Goal: Task Accomplishment & Management: Use online tool/utility

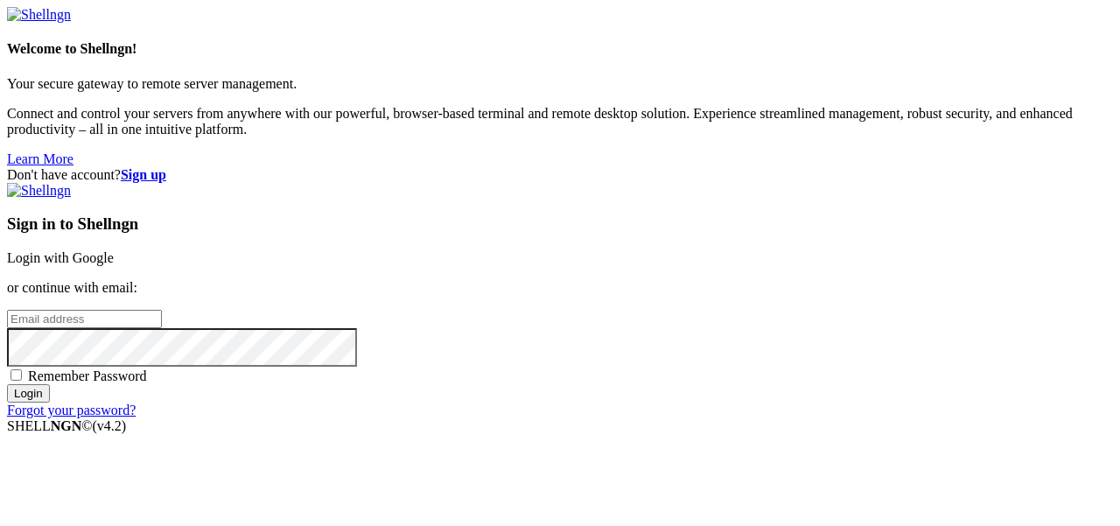
click at [114, 250] on link "Login with Google" at bounding box center [60, 257] width 107 height 15
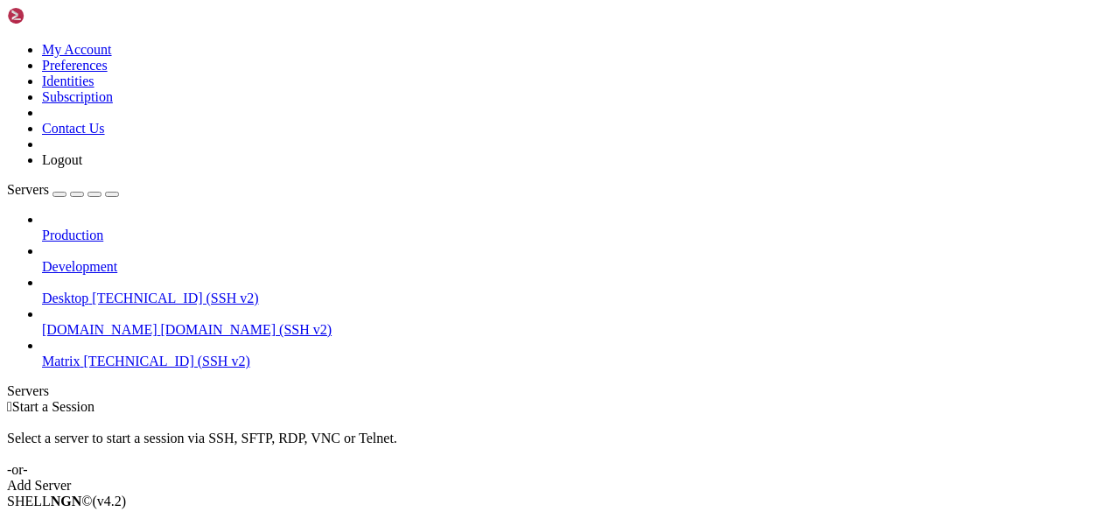
click at [80, 353] on span "Matrix" at bounding box center [61, 360] width 38 height 15
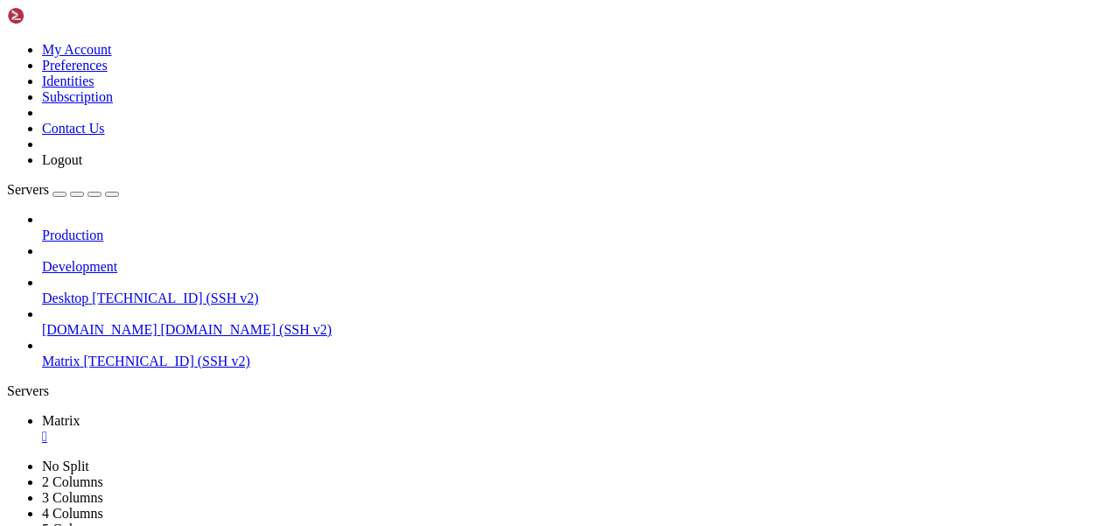
scroll to position [59, 0]
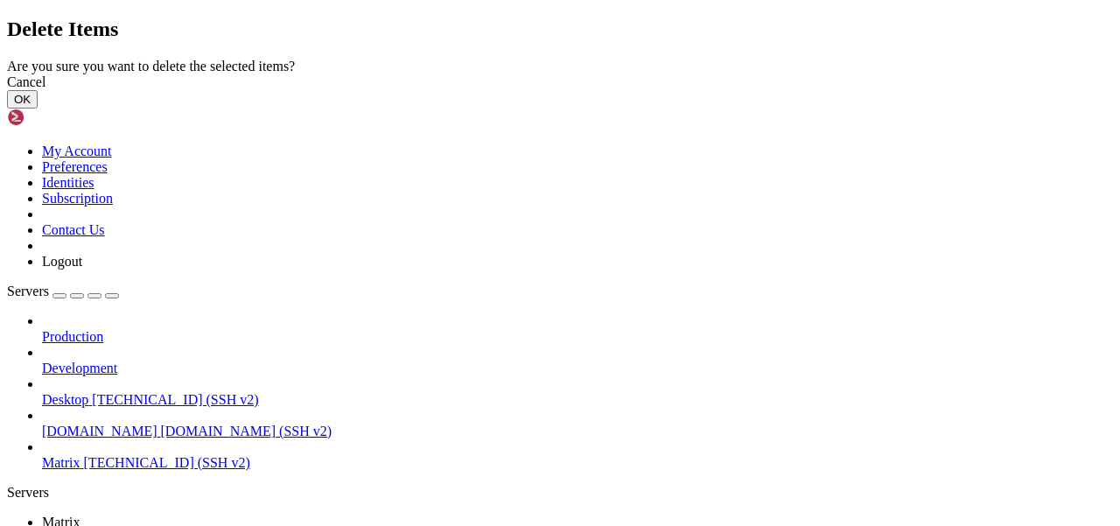
click at [38, 108] on button "OK" at bounding box center [22, 99] width 31 height 18
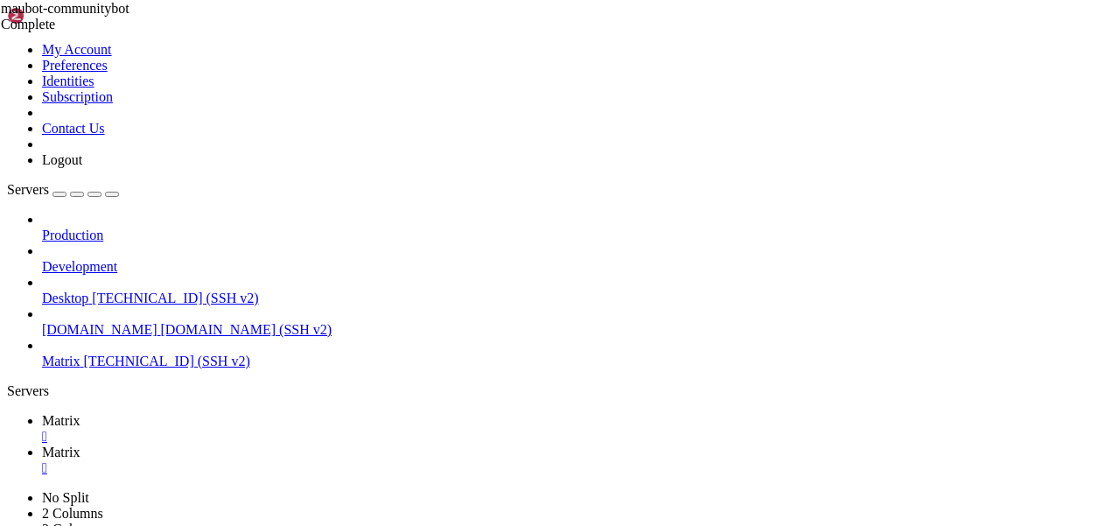
click at [80, 413] on span "Matrix" at bounding box center [61, 420] width 38 height 15
click at [334, 444] on link "Matrix " at bounding box center [577, 459] width 1071 height 31
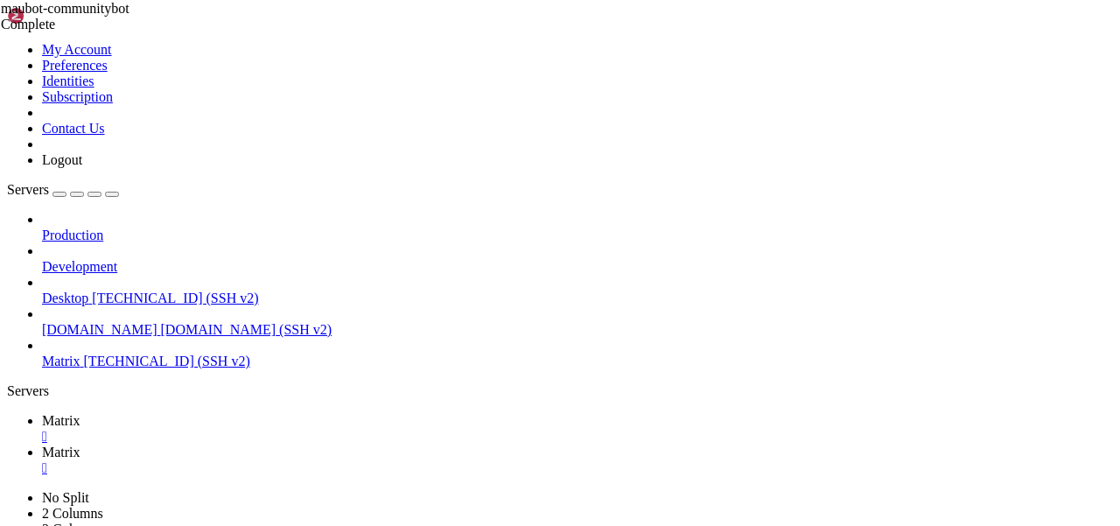
click at [249, 413] on link "Matrix " at bounding box center [577, 428] width 1071 height 31
click at [42, 444] on icon at bounding box center [42, 451] width 0 height 15
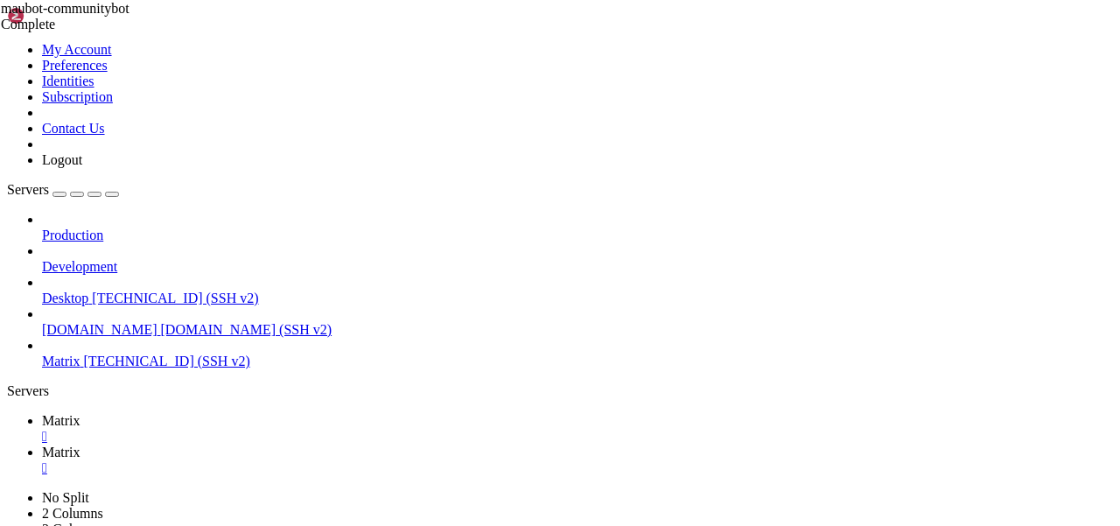
type input "/home/mau/tmp/maubot-communitybot/community"
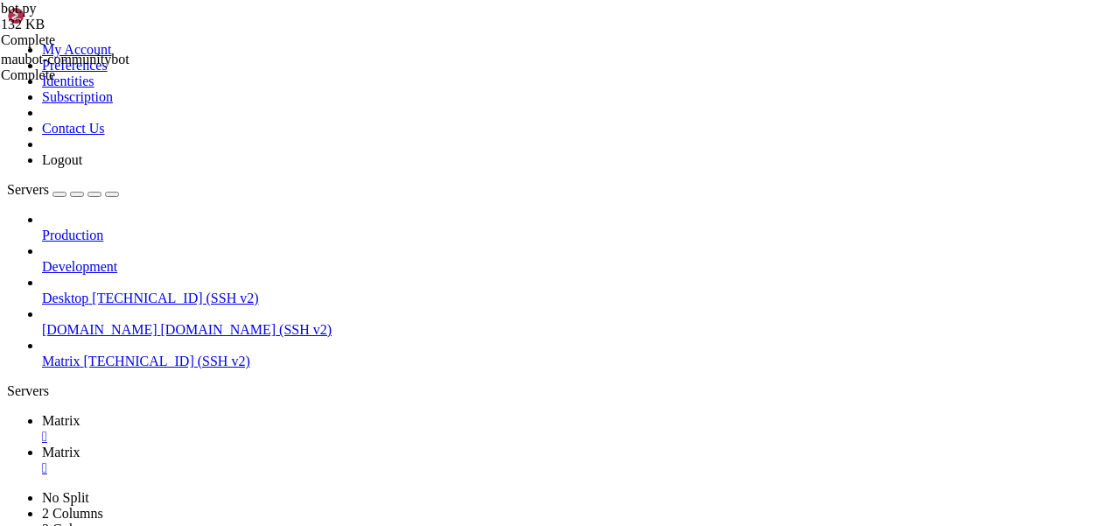
click at [80, 413] on span "Matrix" at bounding box center [61, 420] width 38 height 15
click at [80, 444] on span "Matrix" at bounding box center [61, 451] width 38 height 15
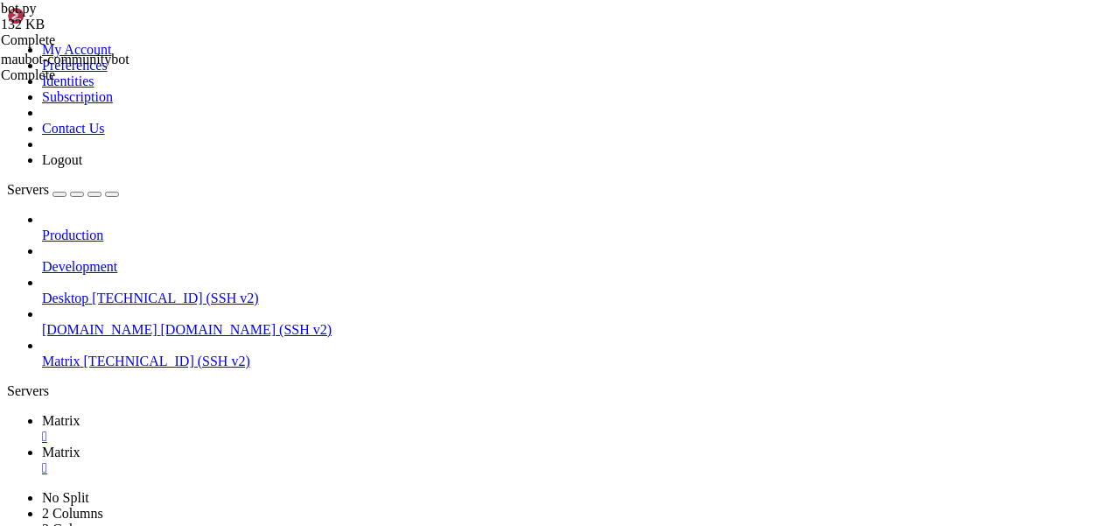
scroll to position [0, 36]
click at [80, 413] on span "Matrix" at bounding box center [61, 420] width 38 height 15
drag, startPoint x: 146, startPoint y: 875, endPoint x: 339, endPoint y: 875, distance: 193.3
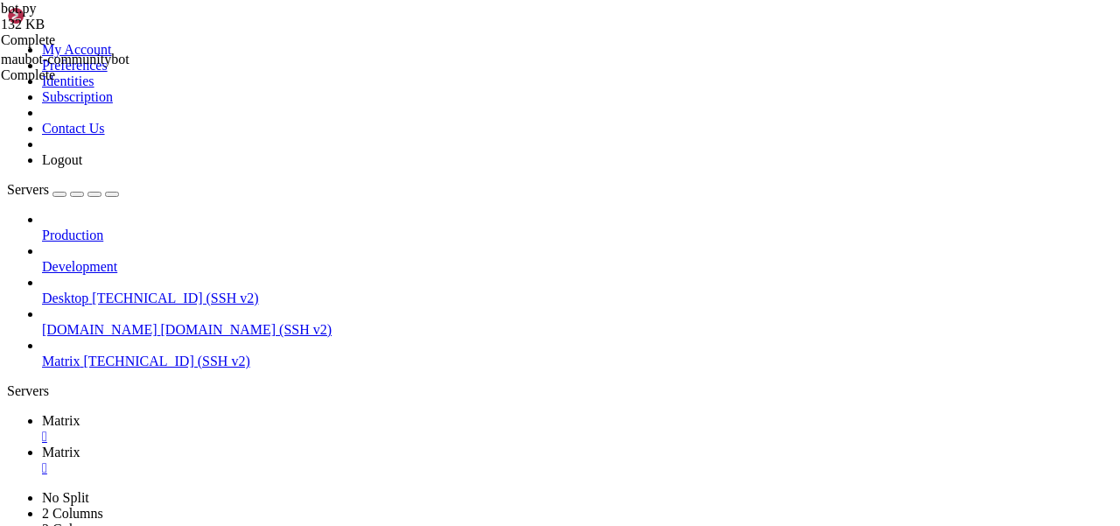
drag, startPoint x: 356, startPoint y: 903, endPoint x: 15, endPoint y: 903, distance: 341.2
copy span "SyntaxError: f-string: f-string: unmatched '['"
click at [356, 444] on link "Matrix " at bounding box center [577, 459] width 1071 height 31
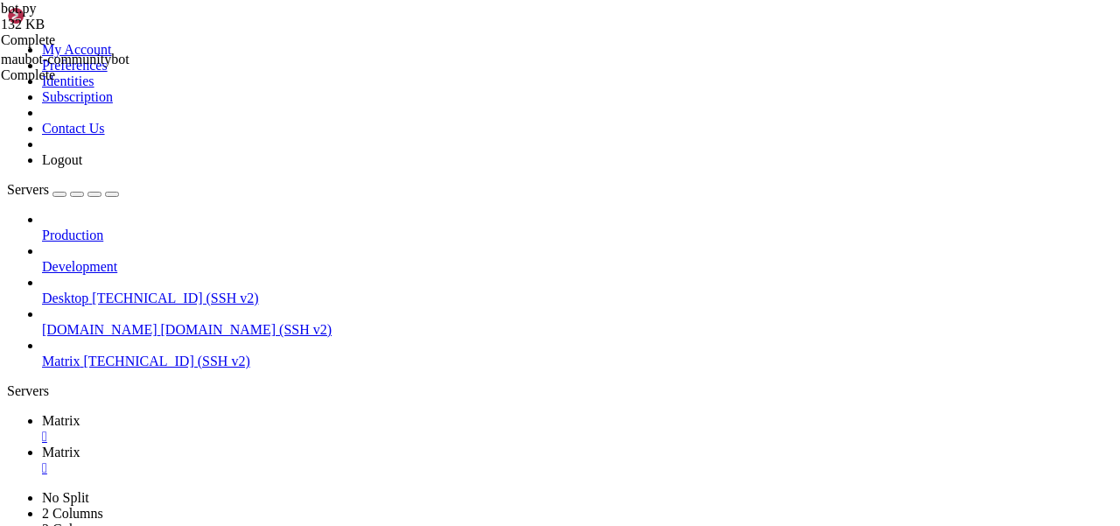
scroll to position [0, 132]
click at [42, 413] on icon at bounding box center [42, 420] width 0 height 15
click at [80, 444] on span "Matrix" at bounding box center [61, 451] width 38 height 15
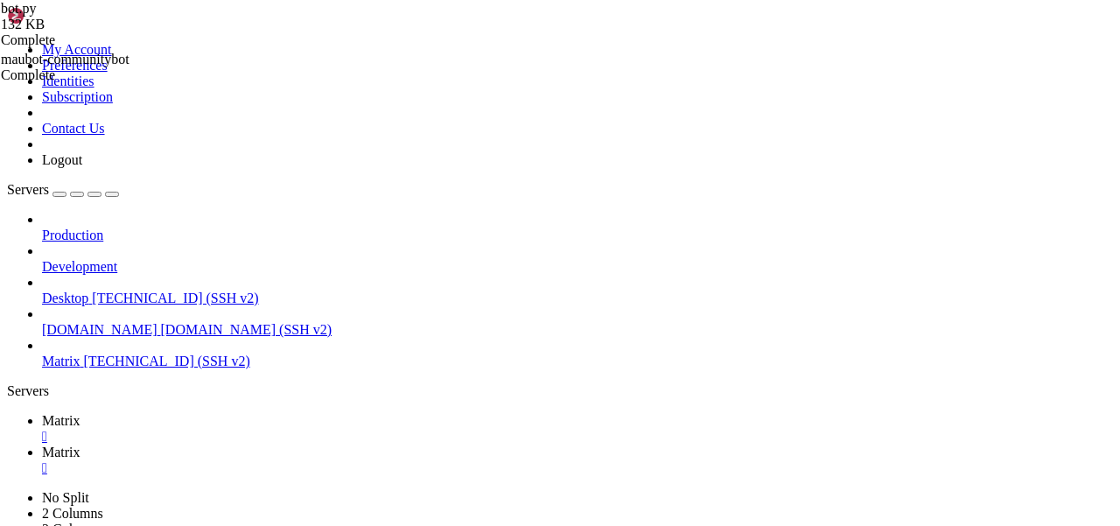
scroll to position [0, 48]
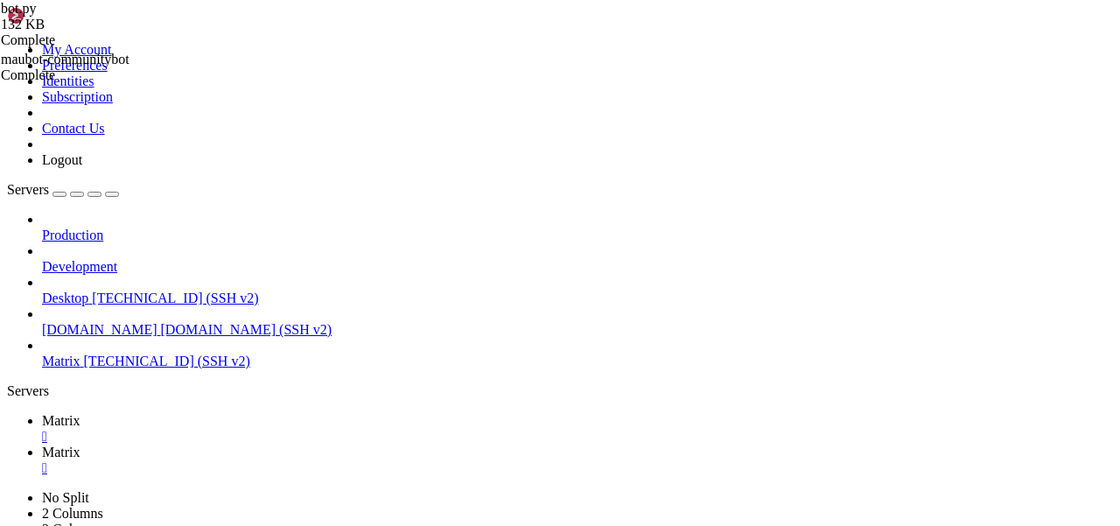
type textarea "response += f"⚠️ <b>Users with equal power:</b> {', '.join([f"{u['user']} ({u['…"
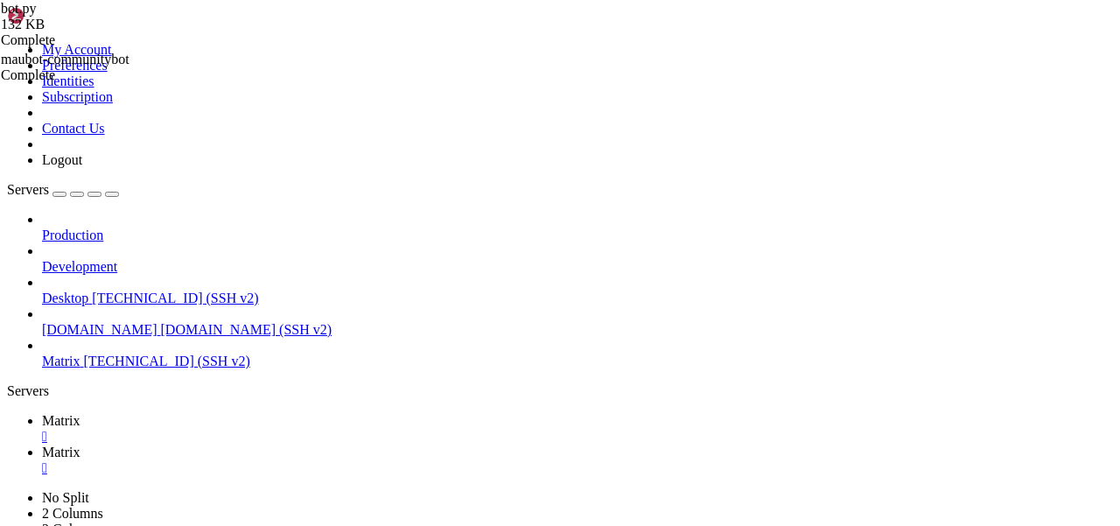
click at [80, 413] on span "Matrix" at bounding box center [61, 420] width 38 height 15
click at [80, 444] on span "Matrix" at bounding box center [61, 451] width 38 height 15
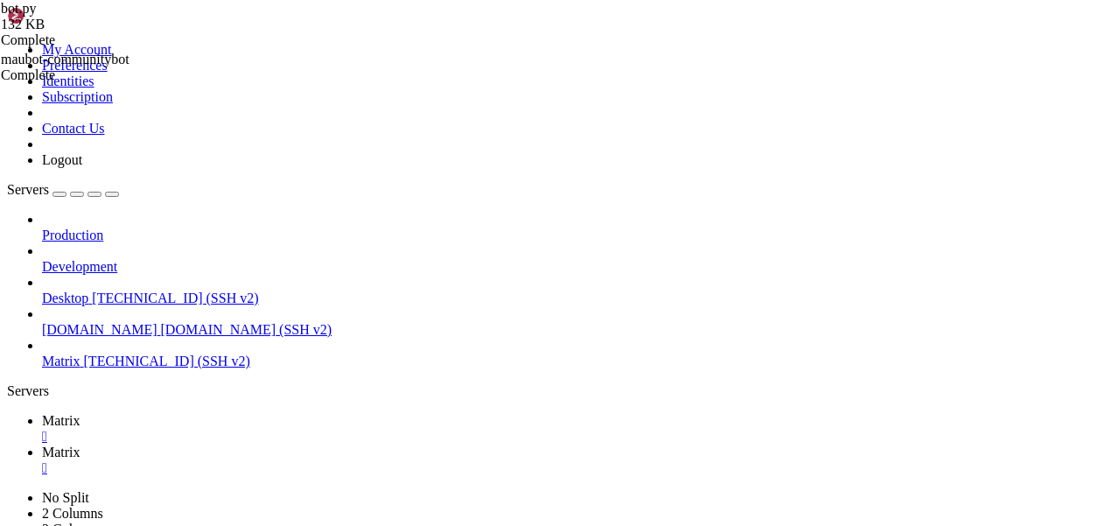
click at [260, 413] on link "Matrix " at bounding box center [577, 428] width 1071 height 31
click at [360, 444] on link "Matrix " at bounding box center [577, 459] width 1071 height 31
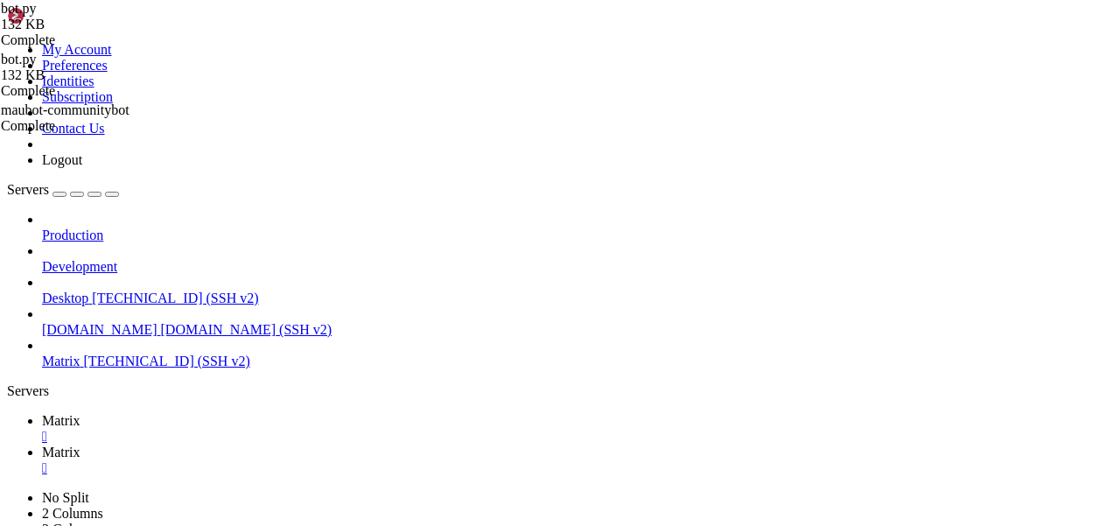
type textarea ")"
click at [80, 413] on span "Matrix" at bounding box center [61, 420] width 38 height 15
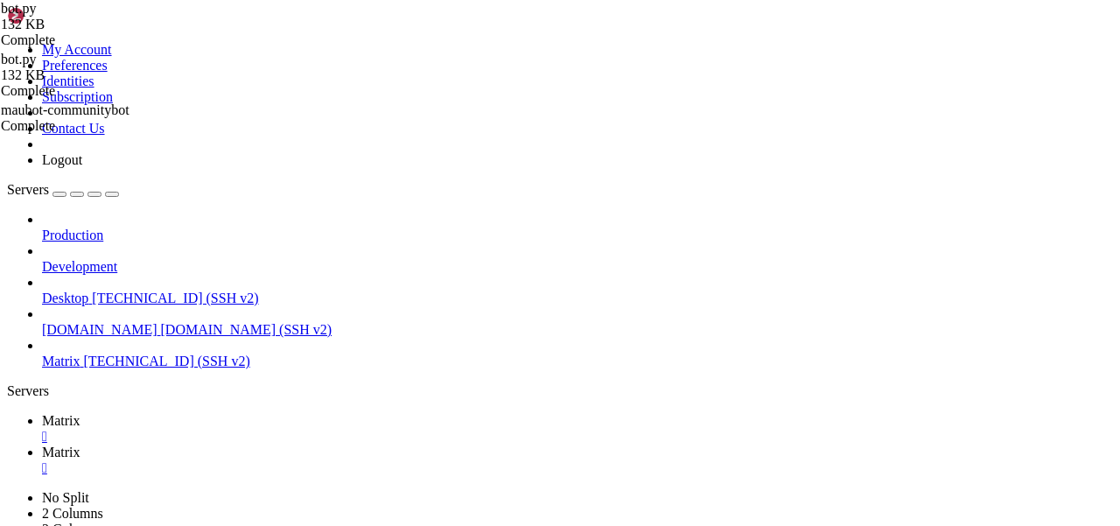
scroll to position [2082, 0]
drag, startPoint x: 532, startPoint y: 900, endPoint x: 14, endPoint y: 900, distance: 517.9
copy x-row "IndentationError: unindent does not match any outer indentation level"
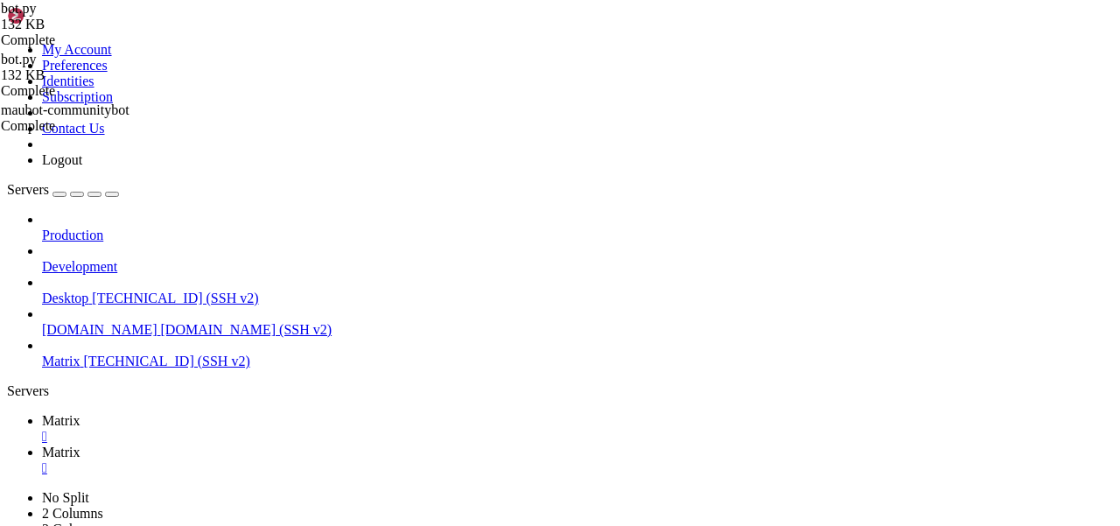
scroll to position [2081, 0]
click at [80, 444] on span "Matrix" at bounding box center [61, 451] width 38 height 15
click at [275, 413] on link "Matrix " at bounding box center [577, 428] width 1071 height 31
click at [354, 444] on link "Matrix " at bounding box center [577, 459] width 1071 height 31
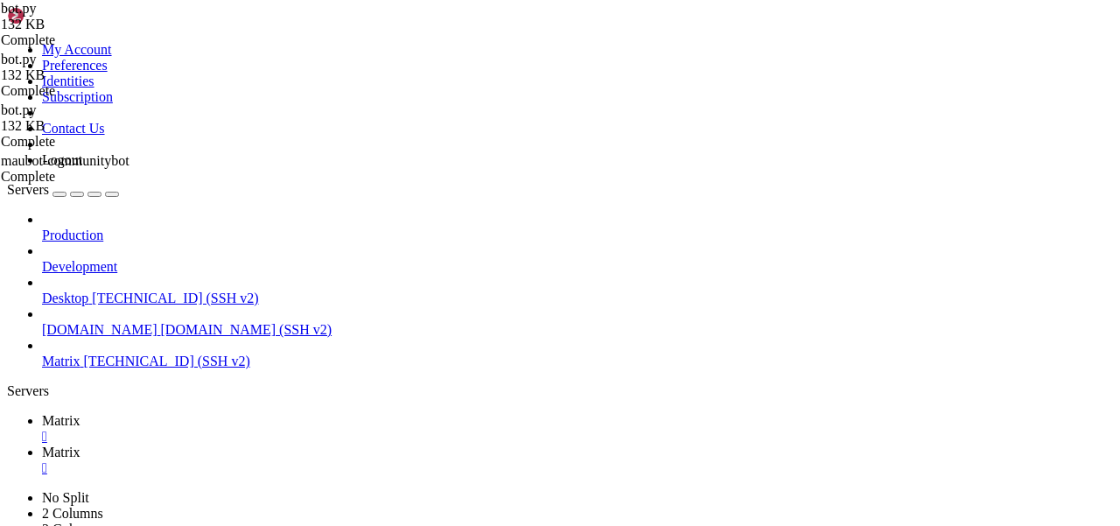
scroll to position [21397, 0]
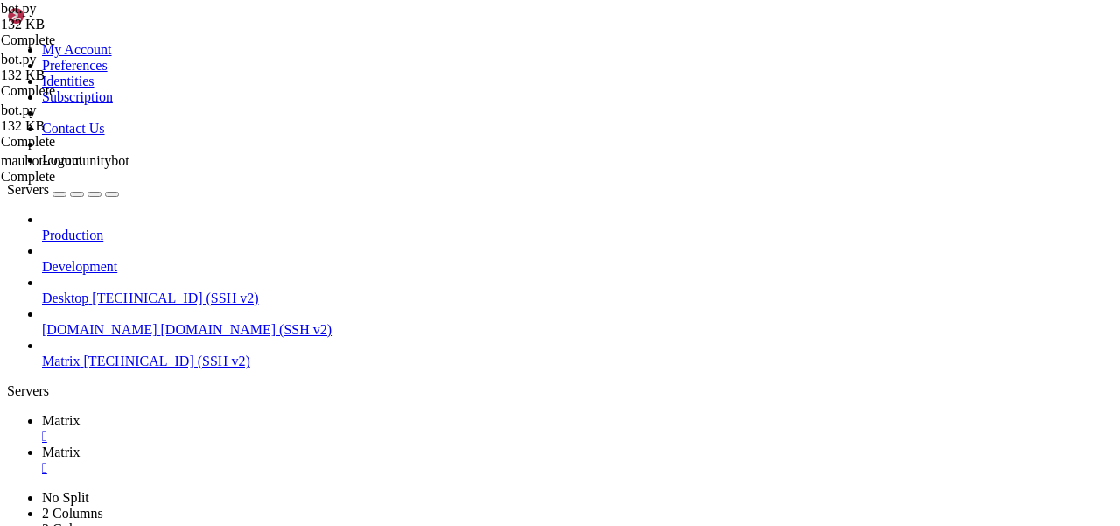
scroll to position [0, 6]
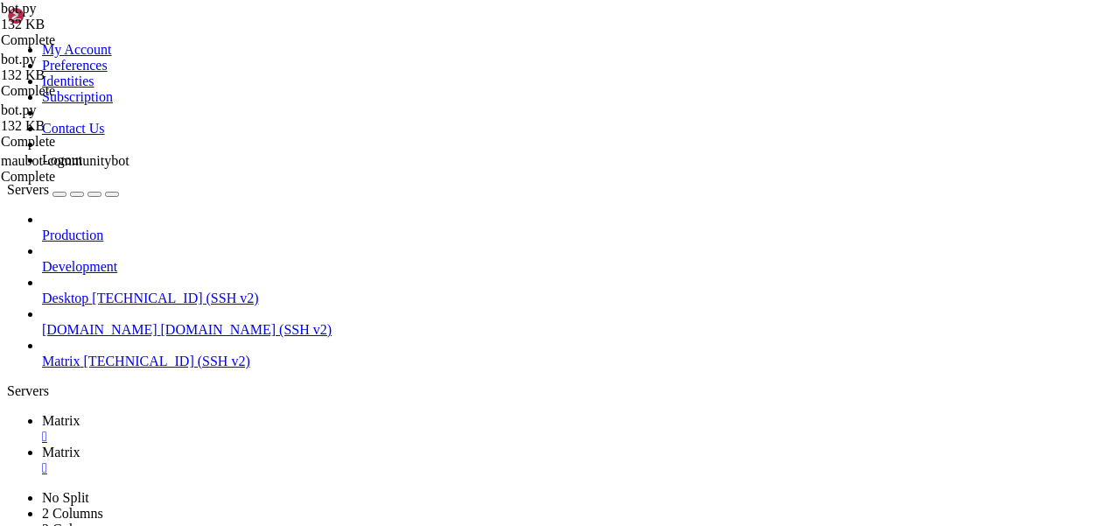
type textarea "[DOMAIN_NAME]_id, [DOMAIN_NAME]_POWER_LEVELS, power_levels"
click at [269, 413] on link "Matrix " at bounding box center [577, 428] width 1071 height 31
click at [351, 444] on link "Matrix " at bounding box center [577, 459] width 1071 height 31
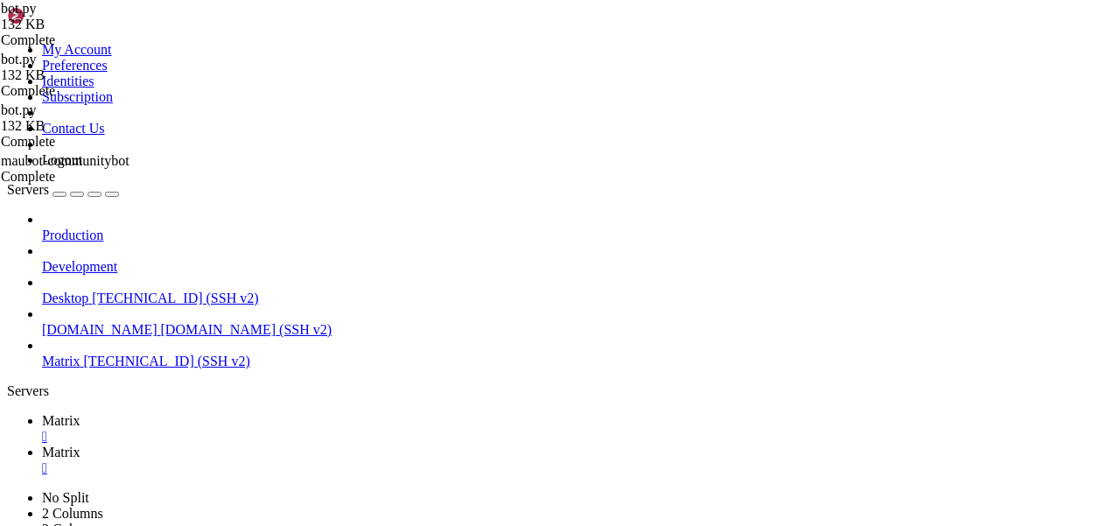
type textarea "try: await evt.reply(f"Room ID is: {room_id}")"
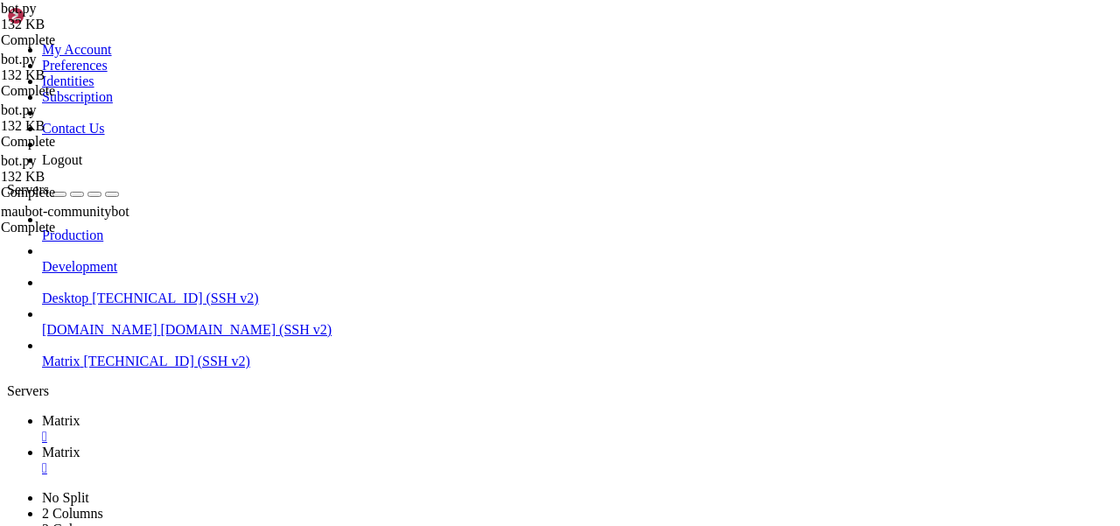
type textarea "await self.client.send_state_event("
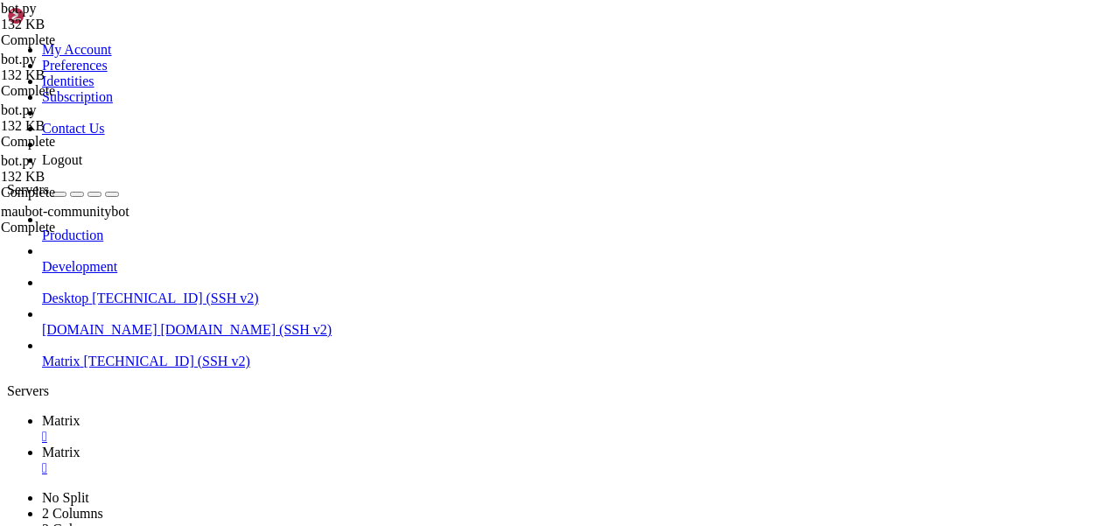
click at [80, 413] on span "Matrix" at bounding box center [61, 420] width 38 height 15
click at [339, 444] on link "Matrix " at bounding box center [577, 459] width 1071 height 31
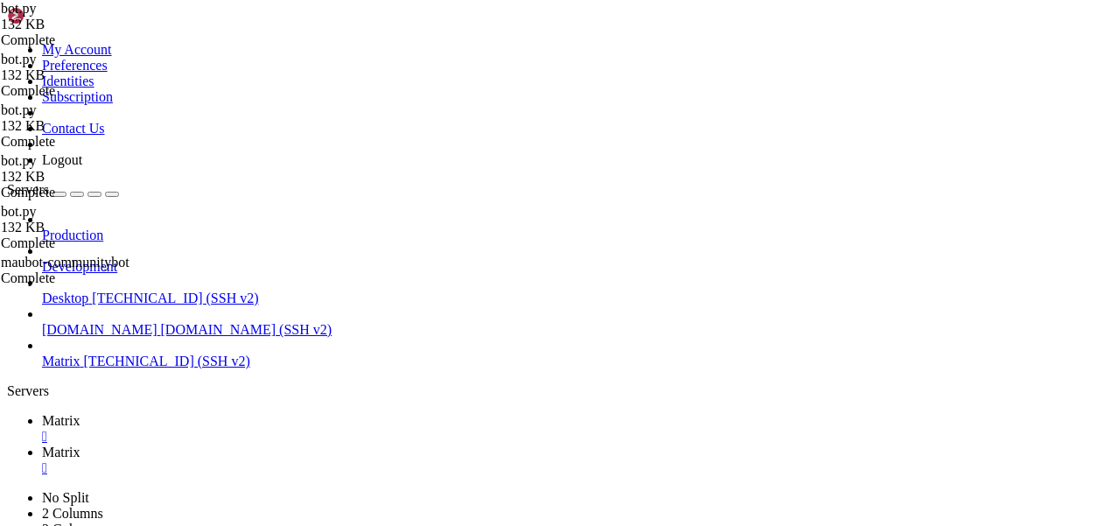
scroll to position [21316, 0]
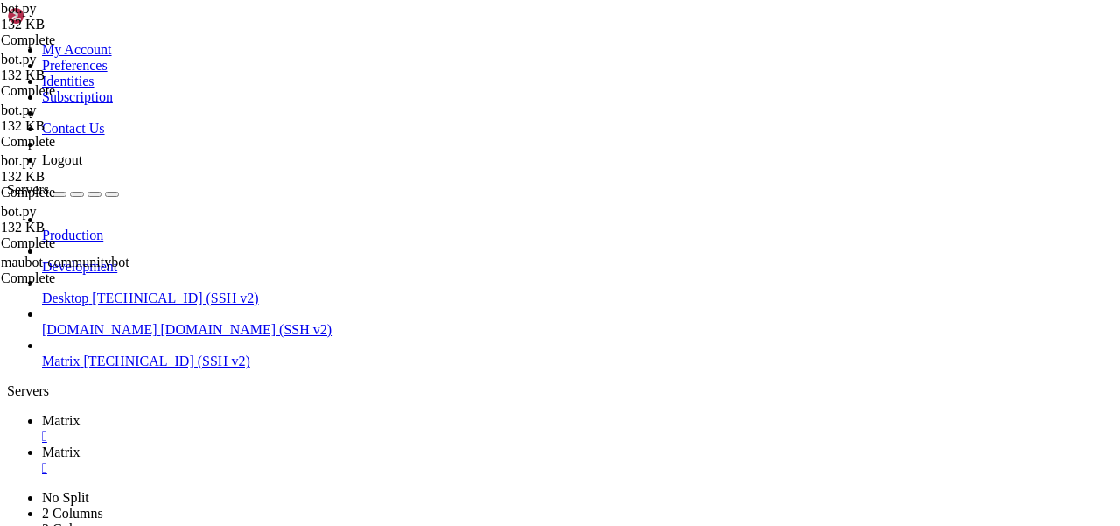
type textarea "await self.client.send_state_event([DOMAIN_NAME]_id, [DOMAIN_NAME]_POWER_LEVELS…"
click at [42, 413] on icon at bounding box center [42, 420] width 0 height 15
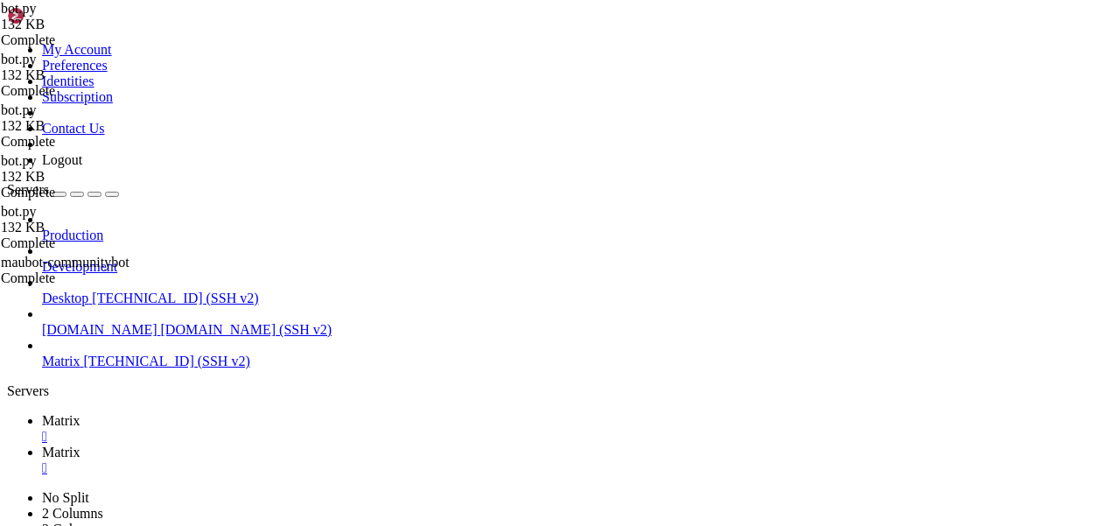
scroll to position [3881, 0]
click at [340, 444] on link "Matrix " at bounding box center [577, 459] width 1071 height 31
click at [80, 413] on span "Matrix" at bounding box center [61, 420] width 38 height 15
